Goal: Task Accomplishment & Management: Use online tool/utility

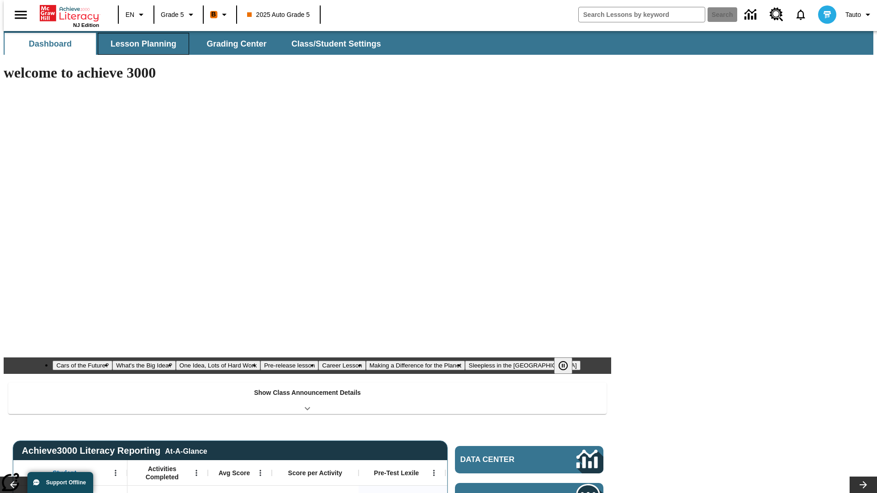
click at [140, 44] on button "Lesson Planning" at bounding box center [143, 44] width 91 height 22
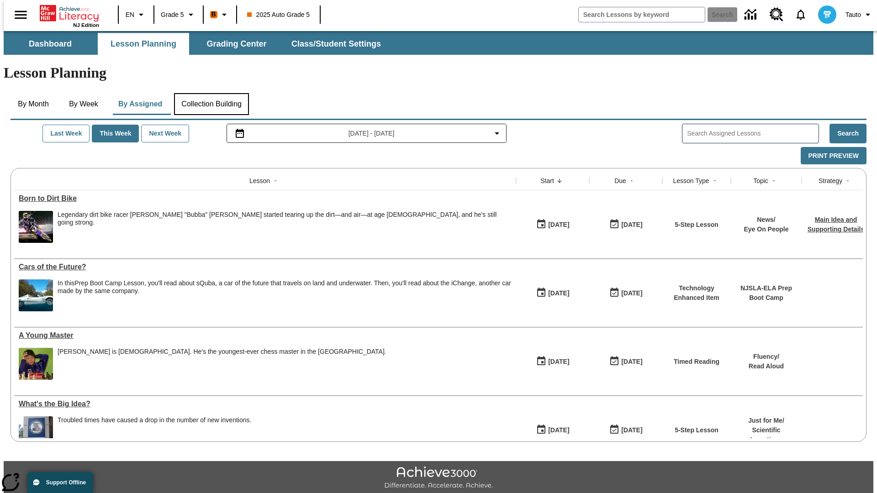
click at [211, 93] on button "Collection Building" at bounding box center [211, 104] width 75 height 22
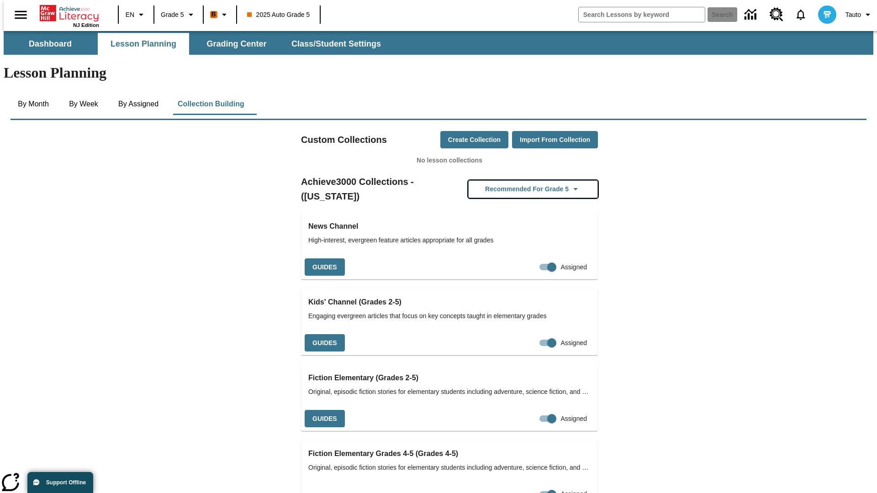
click at [518, 180] on button "Recommended for Grade 5" at bounding box center [533, 189] width 130 height 18
click at [536, 259] on input "Assigned" at bounding box center [552, 267] width 52 height 17
checkbox input "false"
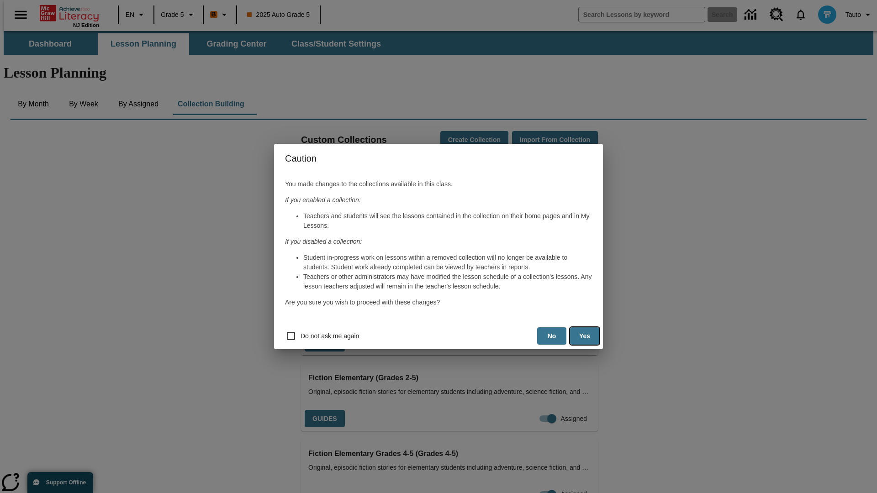
click at [585, 336] on button "Yes" at bounding box center [584, 337] width 29 height 18
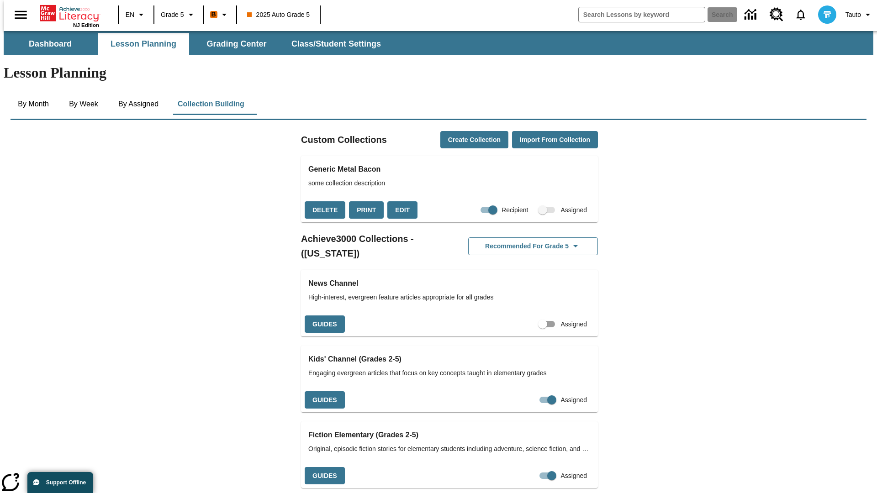
click at [527, 316] on input "Assigned" at bounding box center [543, 324] width 52 height 17
checkbox input "true"
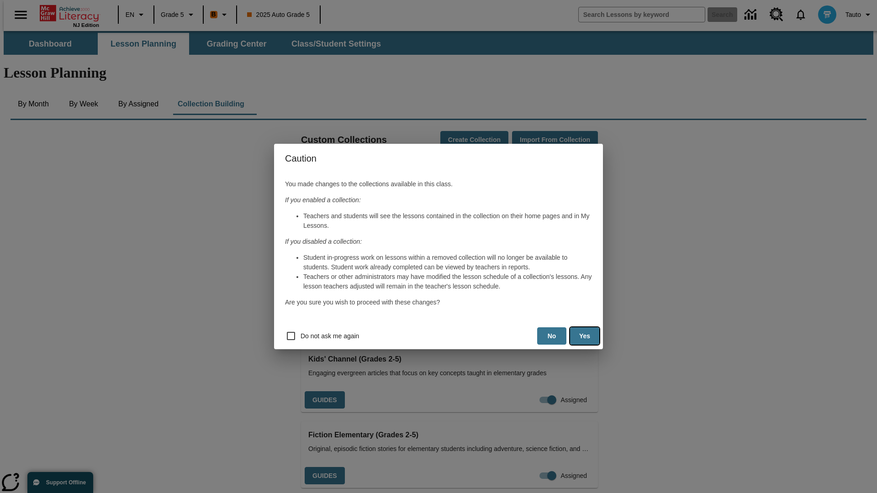
click at [585, 336] on button "Yes" at bounding box center [584, 337] width 29 height 18
